Goal: Information Seeking & Learning: Learn about a topic

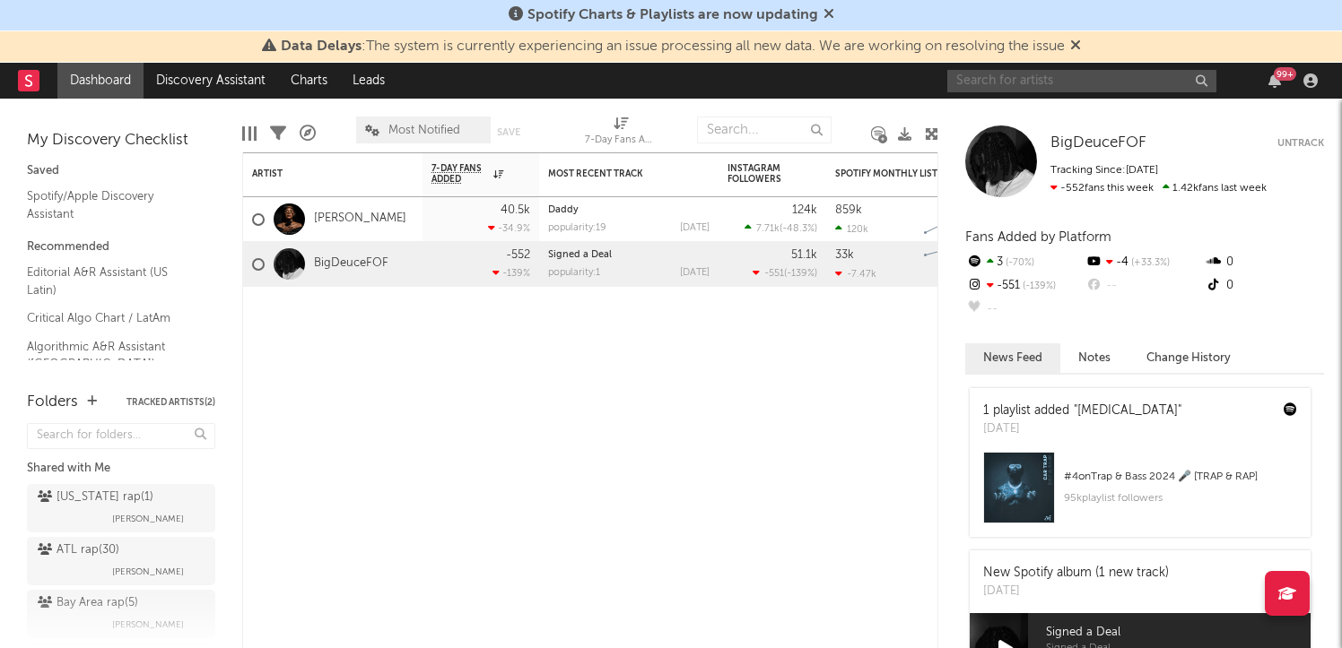
click at [1047, 76] on input "text" at bounding box center [1081, 81] width 269 height 22
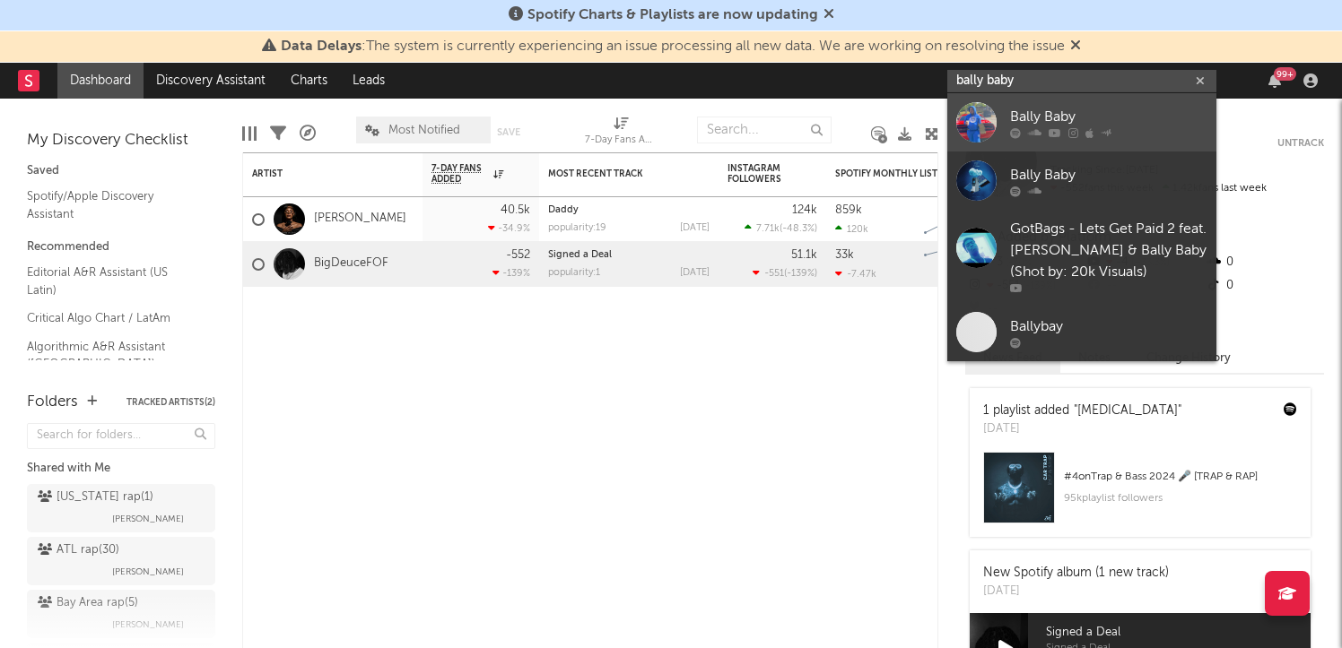
type input "bally baby"
click at [1013, 131] on icon at bounding box center [1015, 132] width 11 height 11
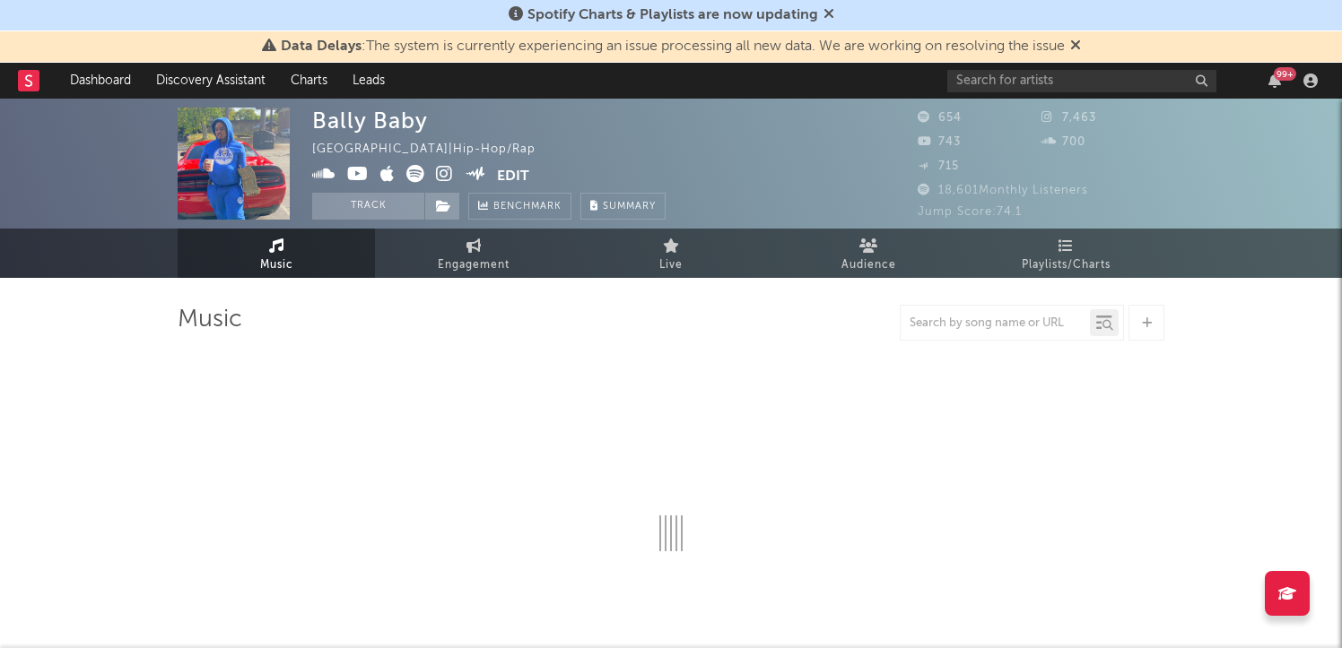
select select "6m"
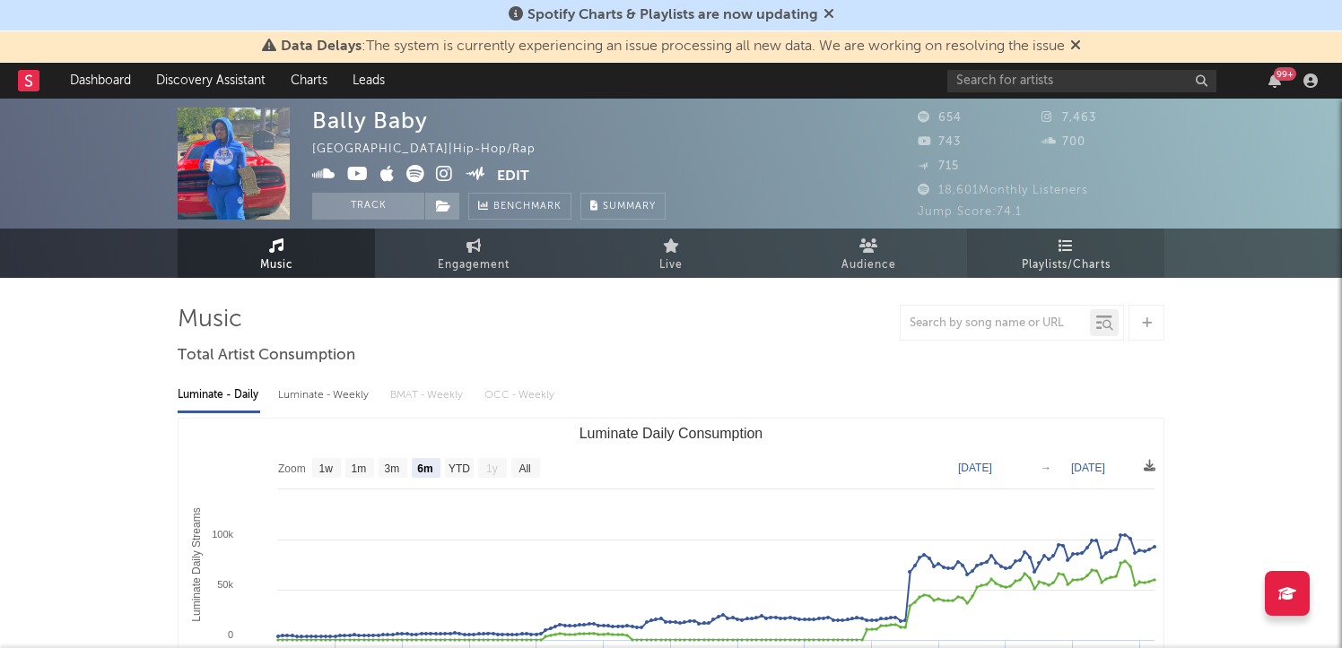
click at [1033, 256] on span "Playlists/Charts" at bounding box center [1066, 266] width 89 height 22
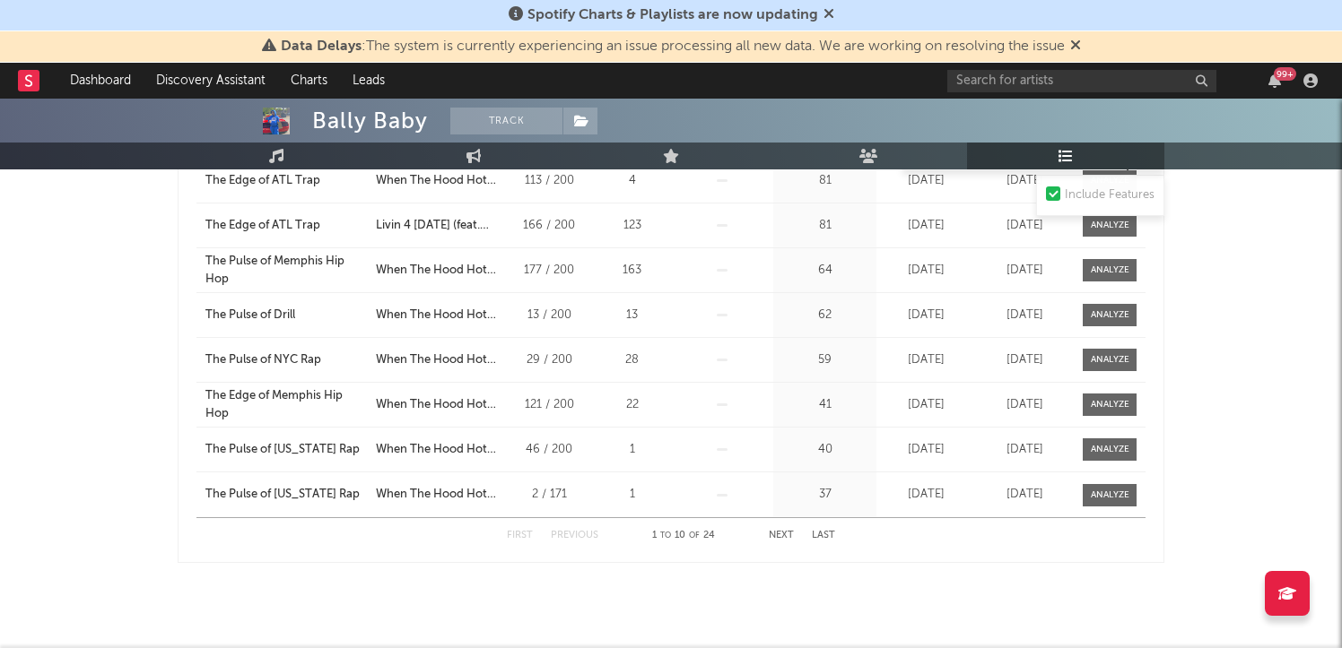
scroll to position [845, 0]
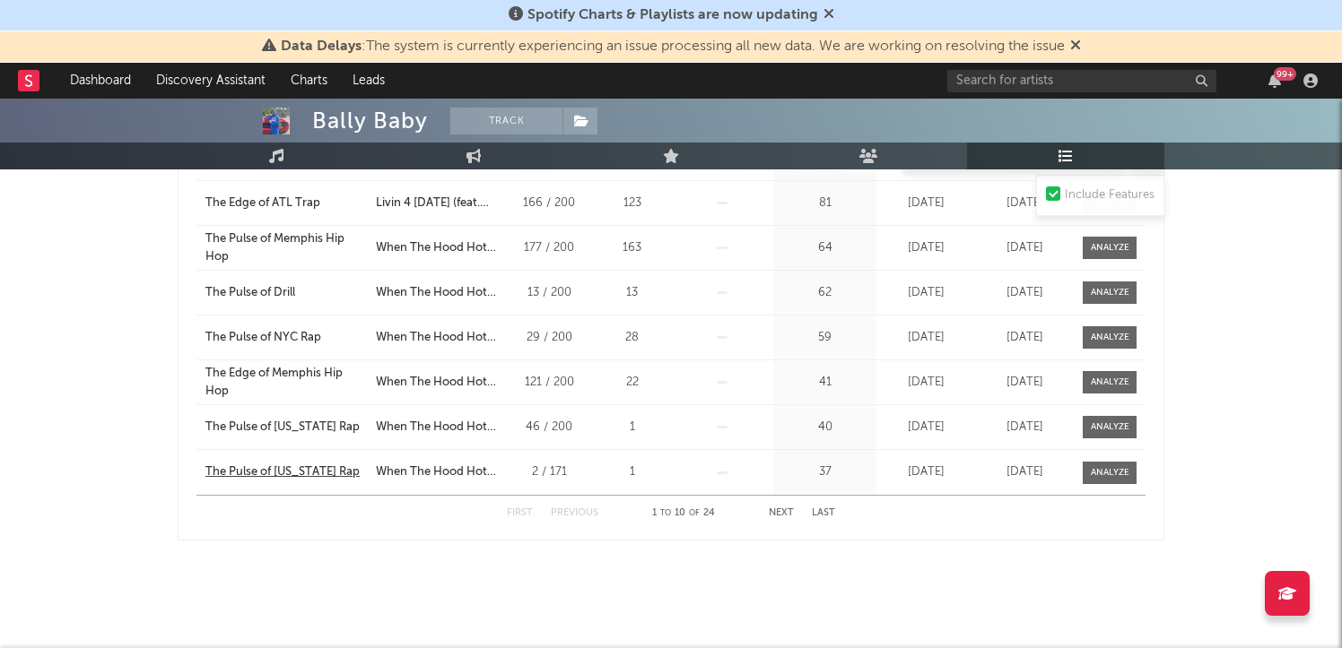
click at [297, 472] on div "The Pulse of [US_STATE] Rap" at bounding box center [282, 473] width 154 height 18
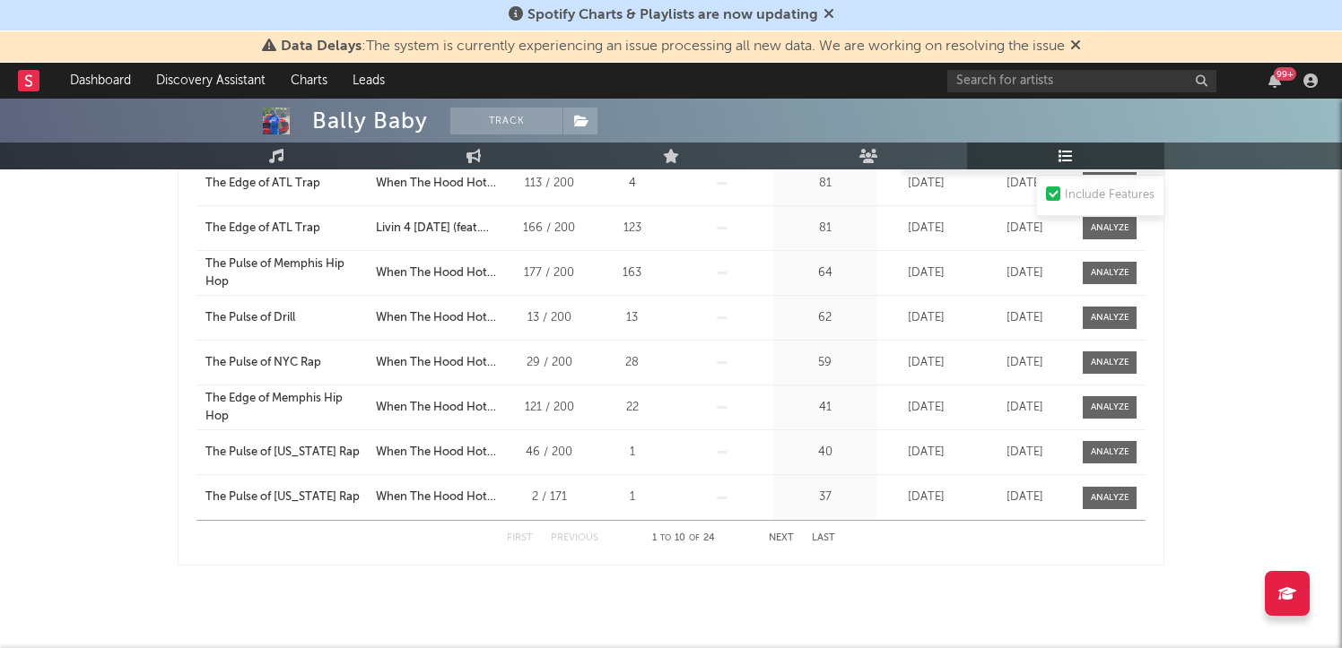
click at [779, 539] on button "Next" at bounding box center [781, 539] width 25 height 10
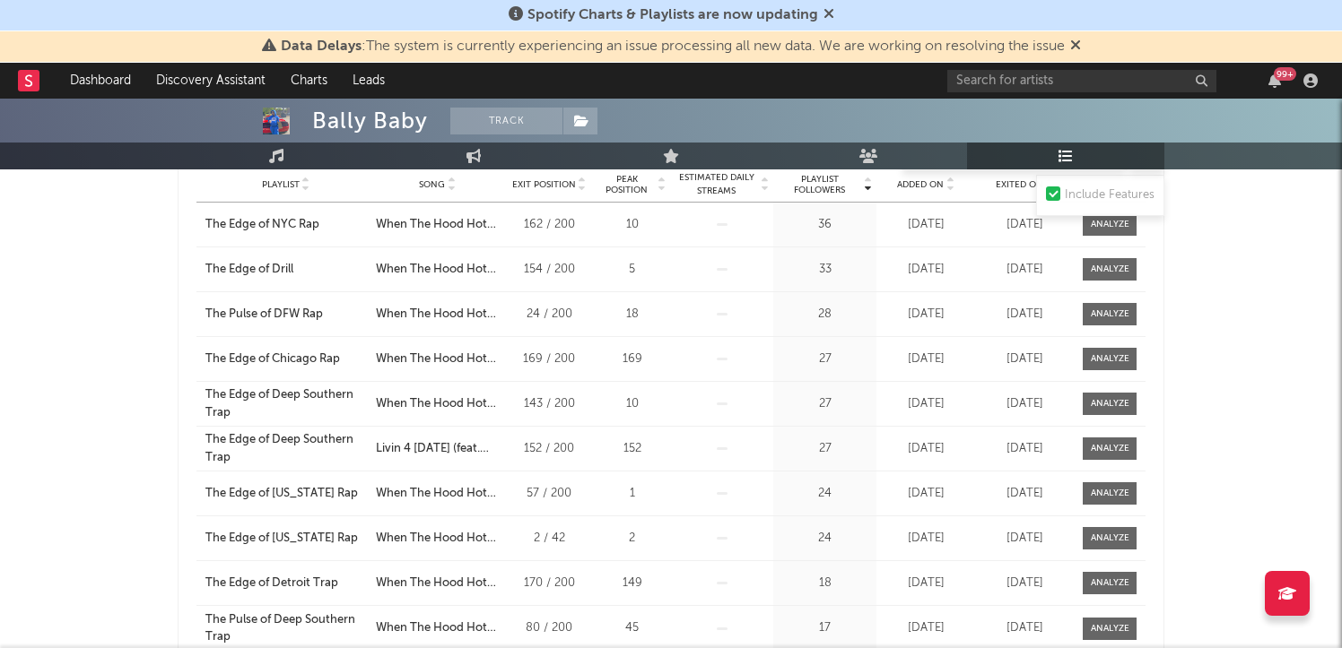
scroll to position [661, 0]
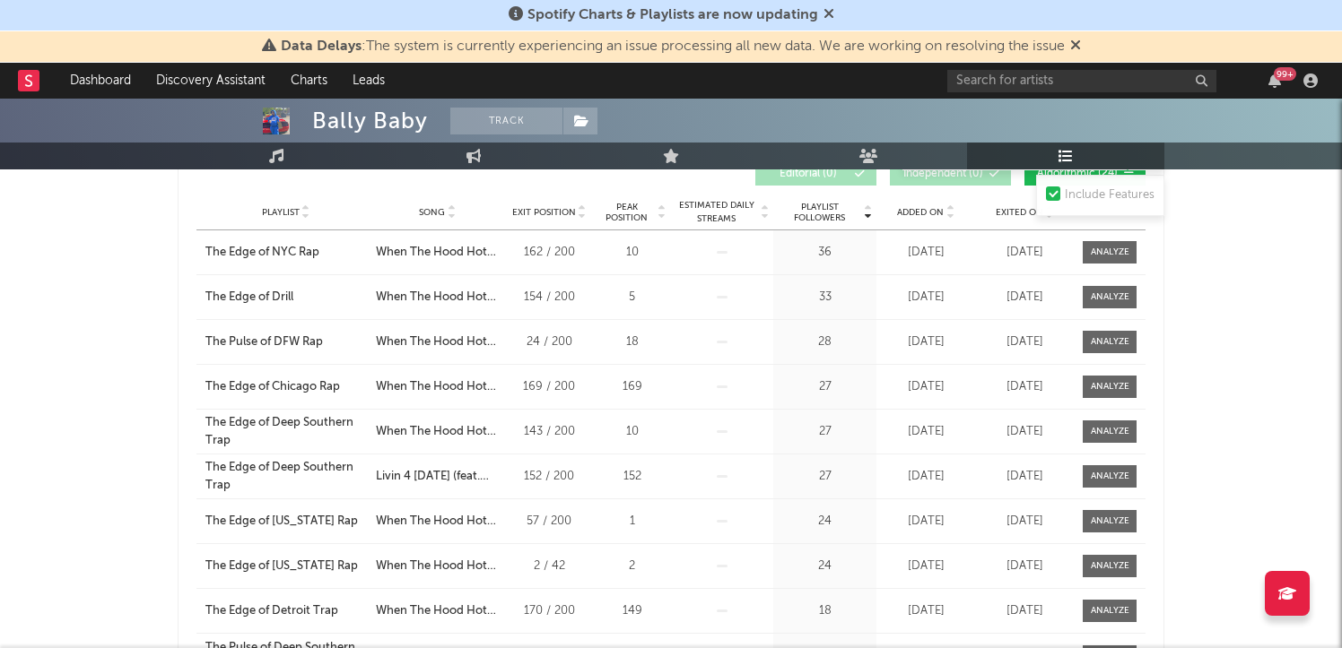
click at [907, 212] on span "Added On" at bounding box center [920, 212] width 47 height 11
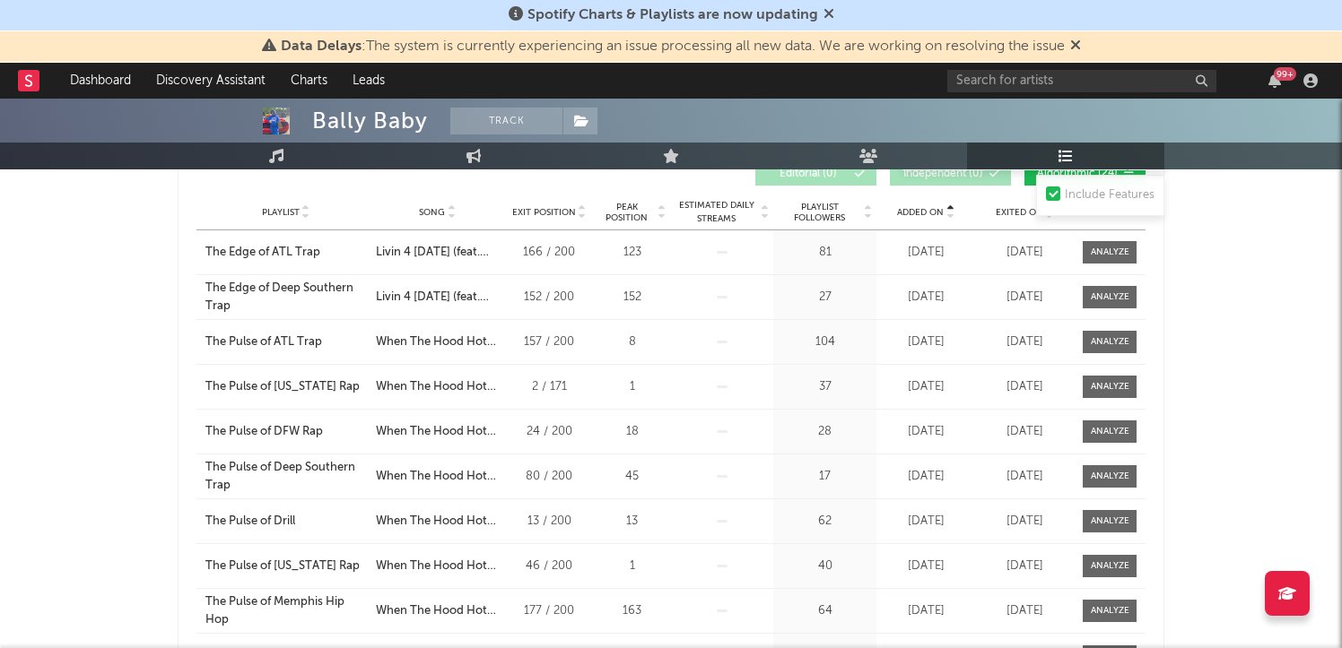
click at [907, 212] on span "Added On" at bounding box center [920, 212] width 47 height 11
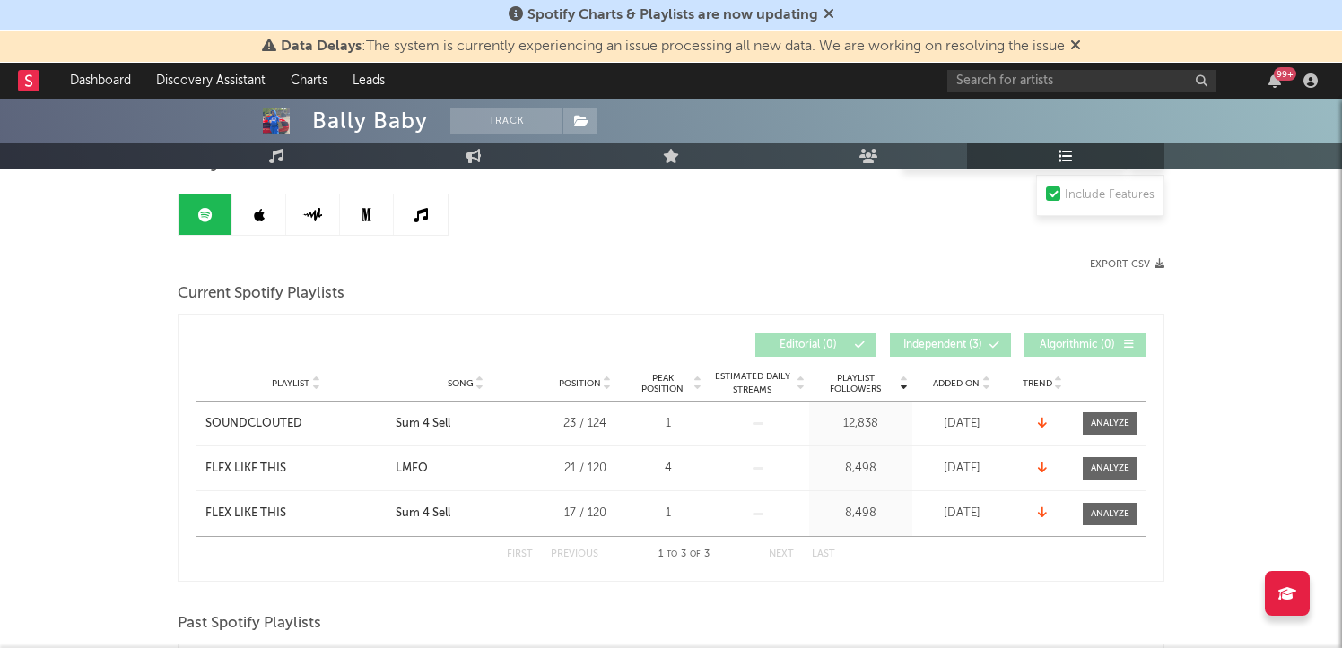
scroll to position [0, 0]
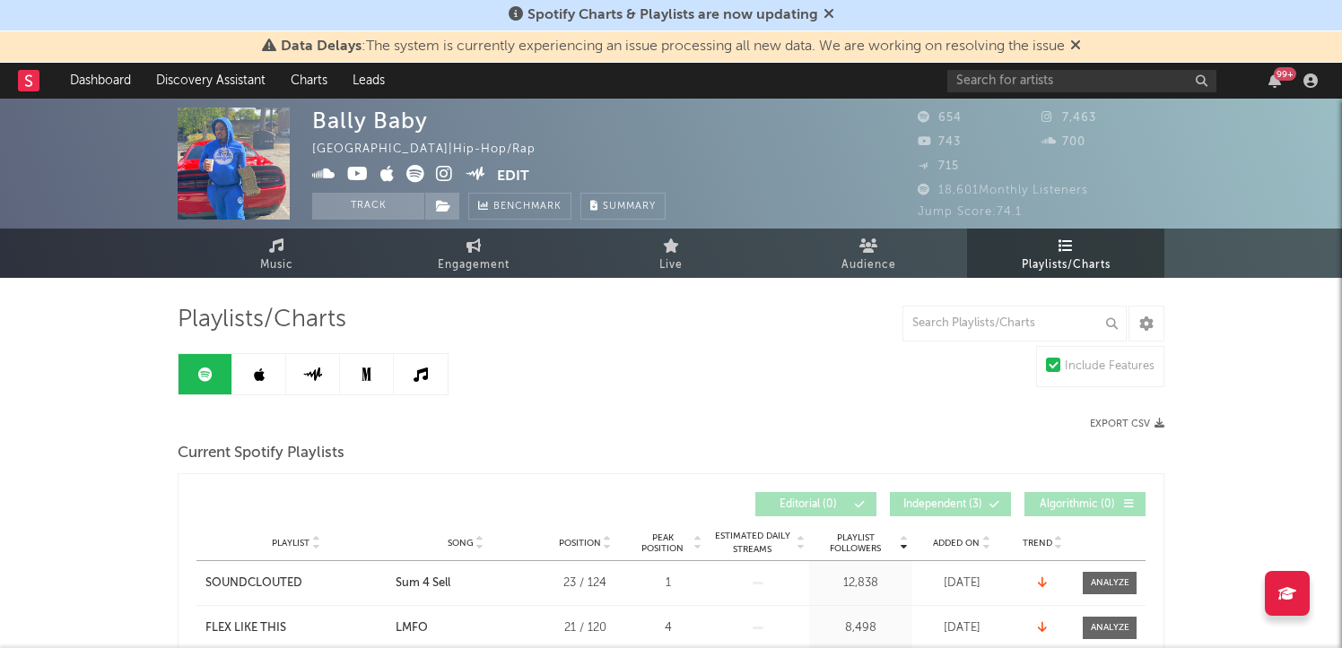
click at [235, 371] on link at bounding box center [259, 374] width 54 height 40
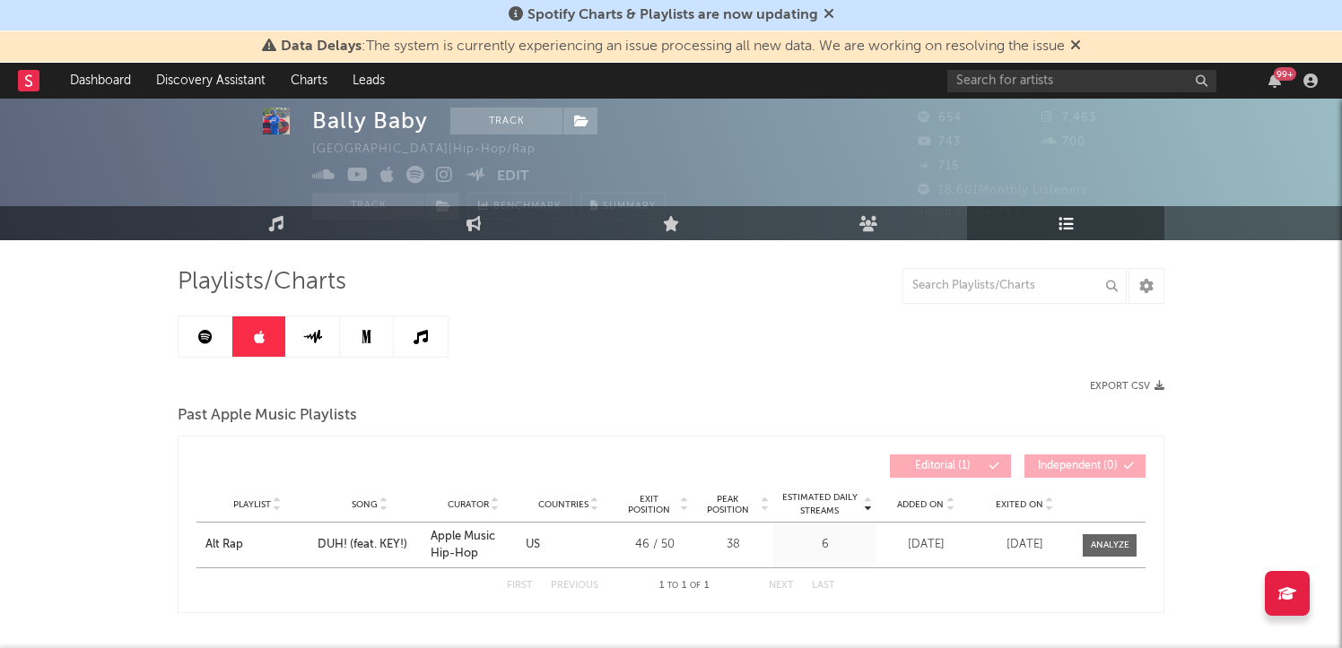
scroll to position [32, 0]
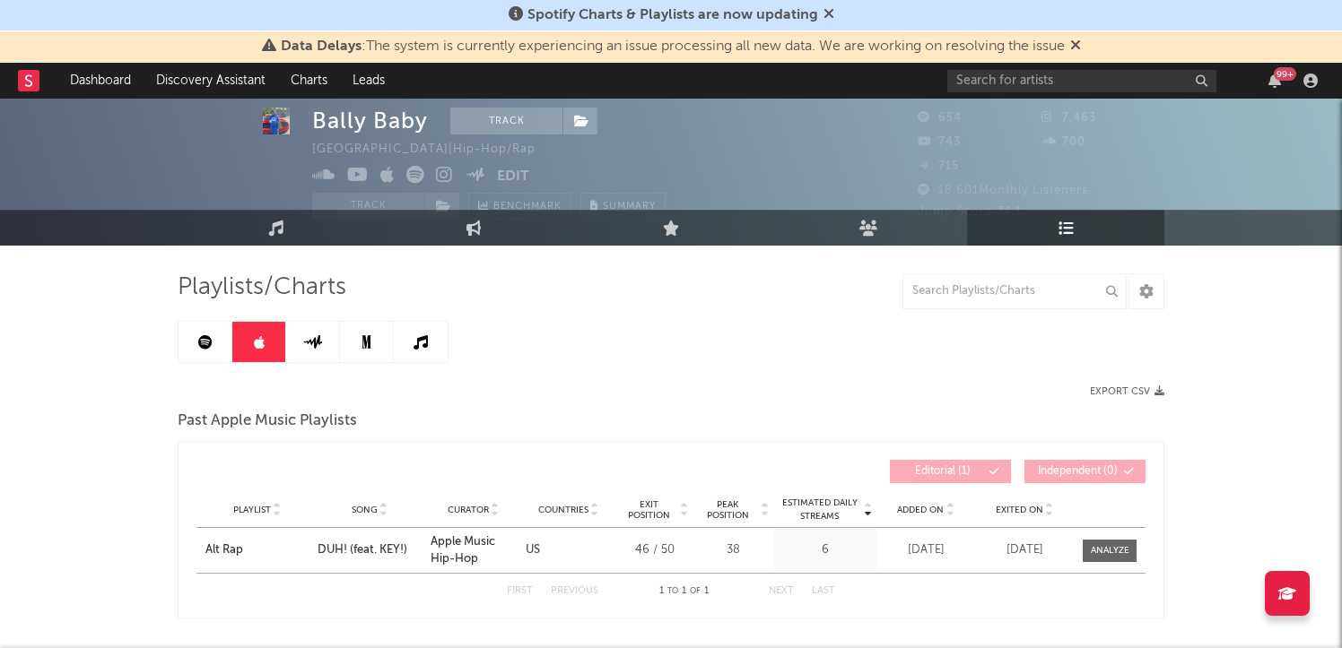
click at [418, 344] on icon at bounding box center [420, 342] width 14 height 14
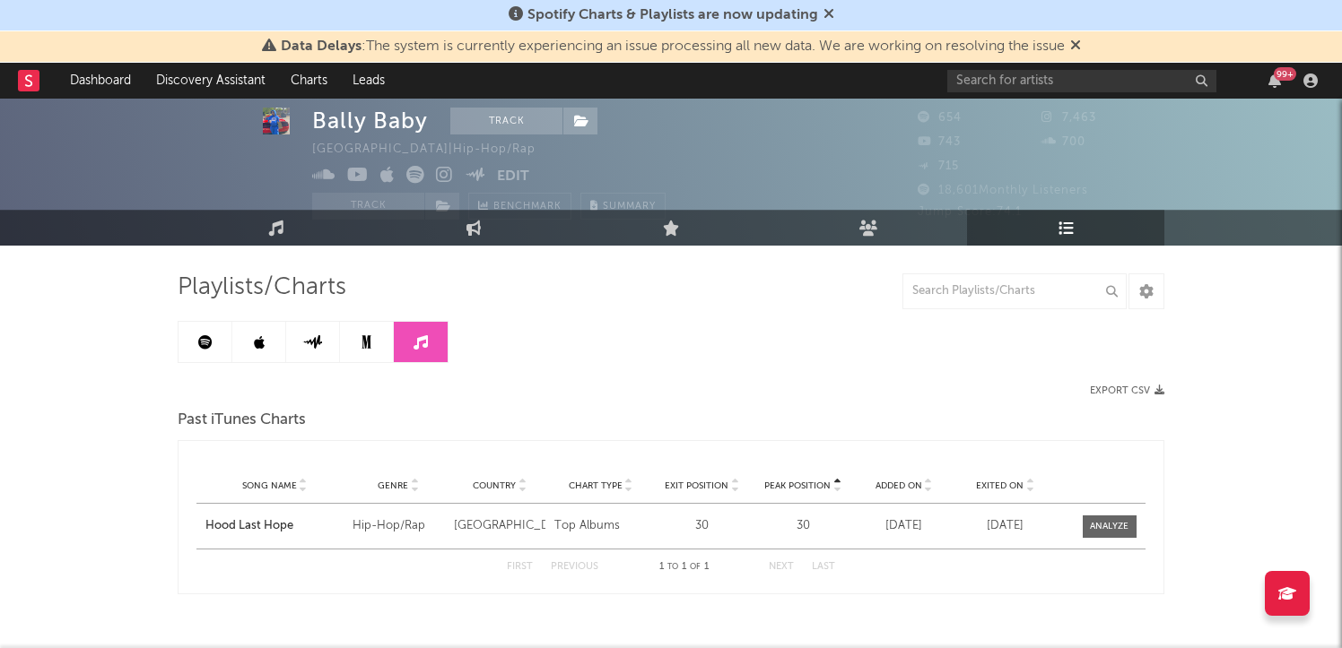
click at [375, 341] on link at bounding box center [367, 342] width 54 height 40
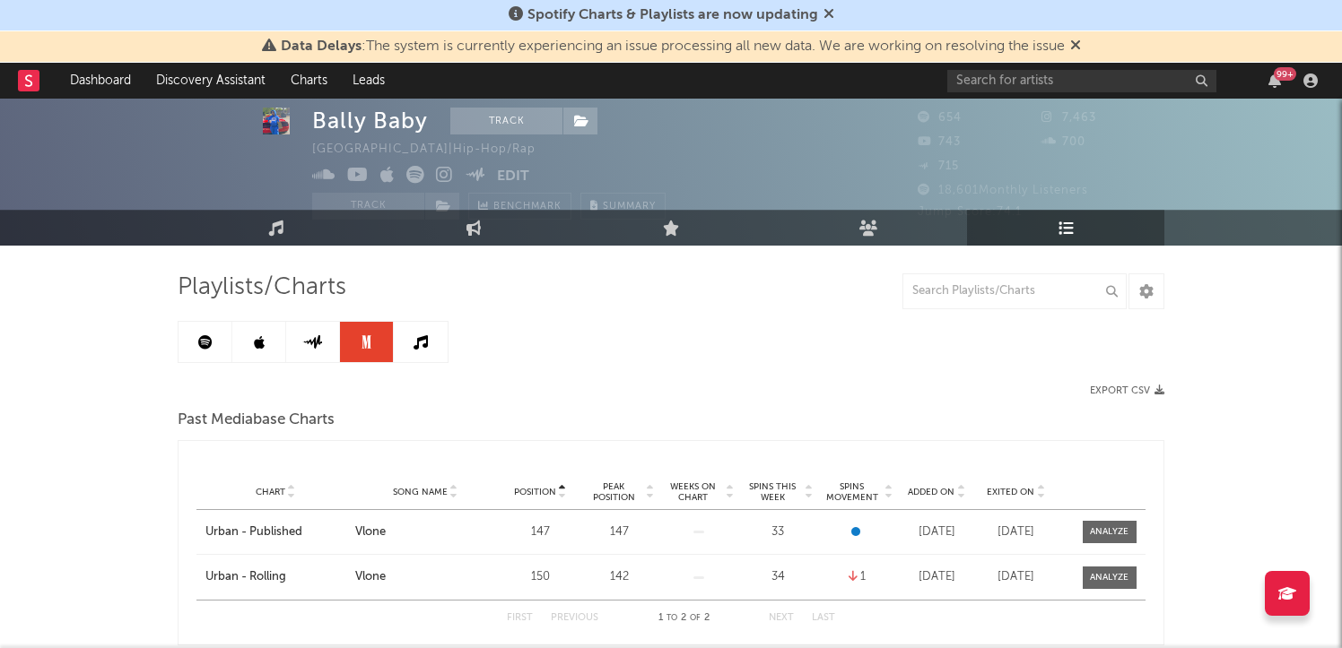
click at [301, 348] on link at bounding box center [313, 342] width 54 height 40
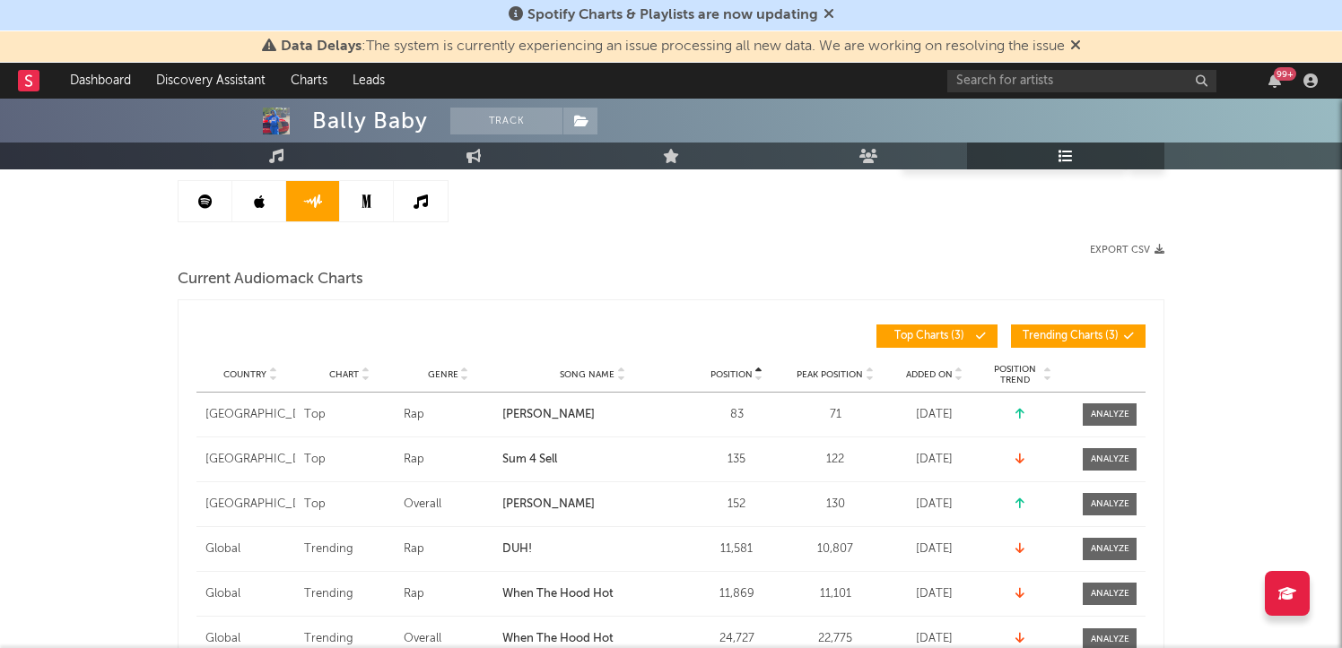
scroll to position [187, 0]
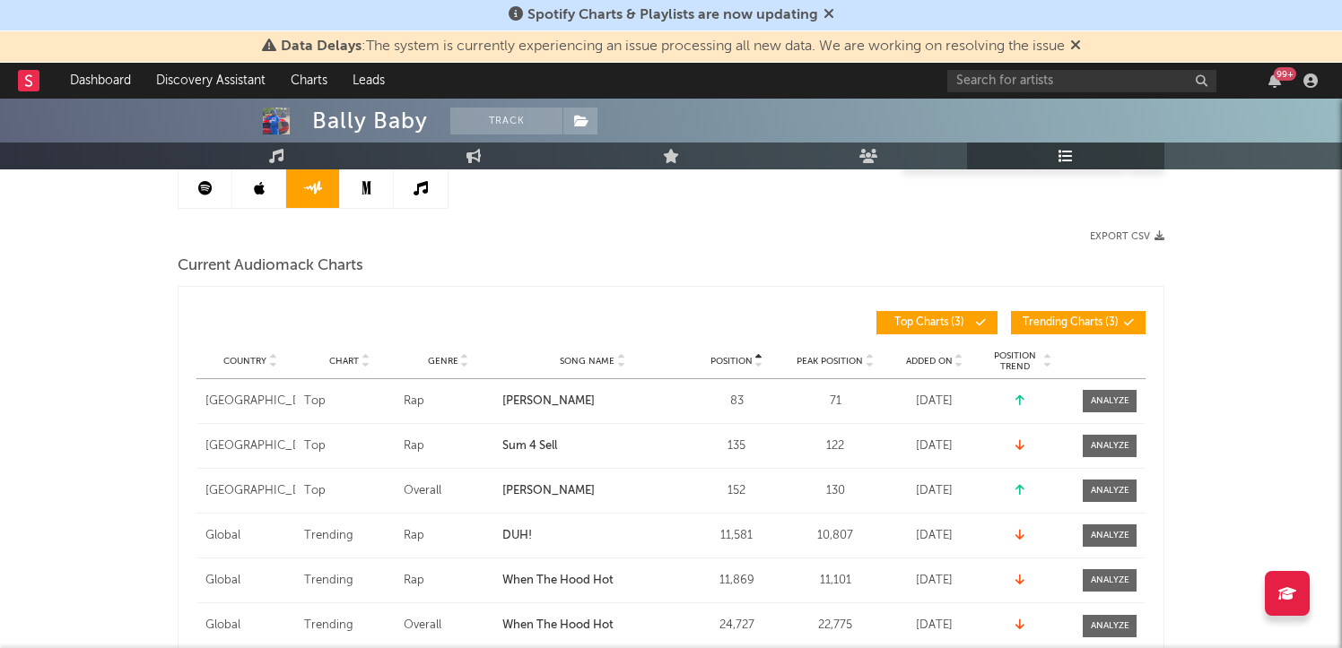
click at [264, 394] on div "[GEOGRAPHIC_DATA]" at bounding box center [250, 402] width 90 height 18
click at [519, 399] on div "[PERSON_NAME]" at bounding box center [592, 402] width 180 height 18
